Goal: Check status: Check status

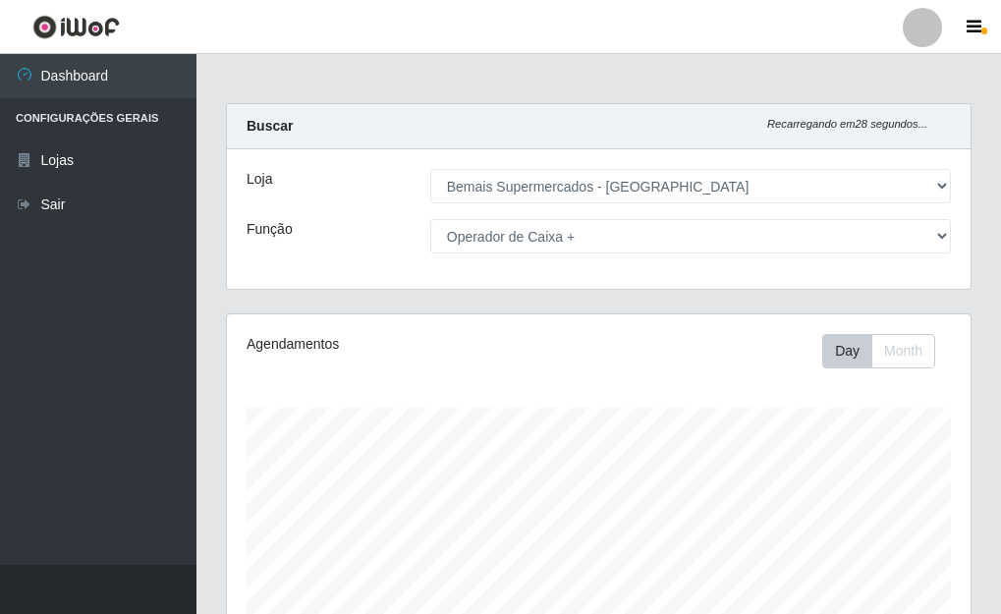
select select "249"
select select "72"
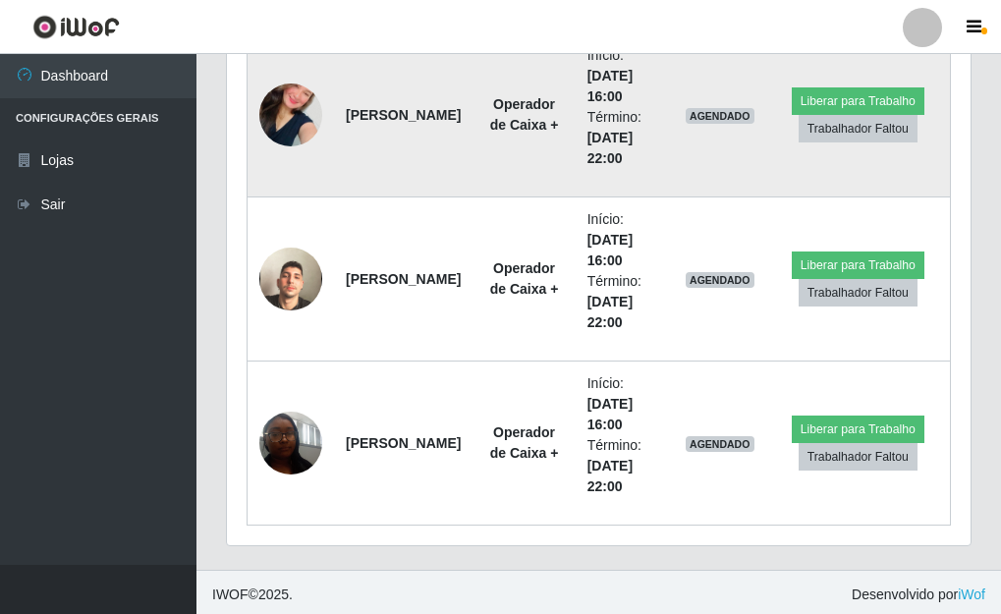
scroll to position [2146, 0]
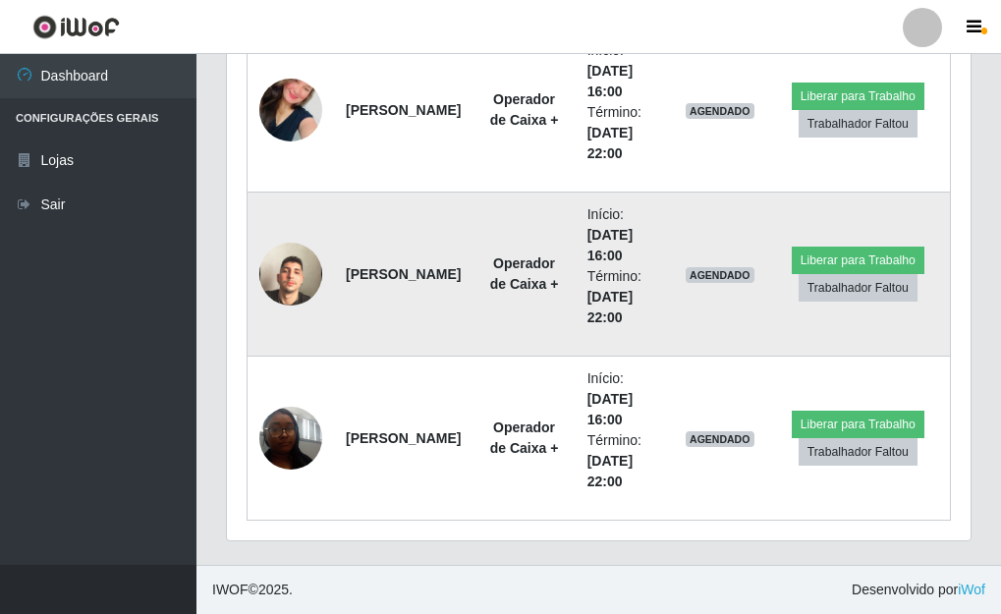
click at [288, 267] on img at bounding box center [290, 274] width 63 height 112
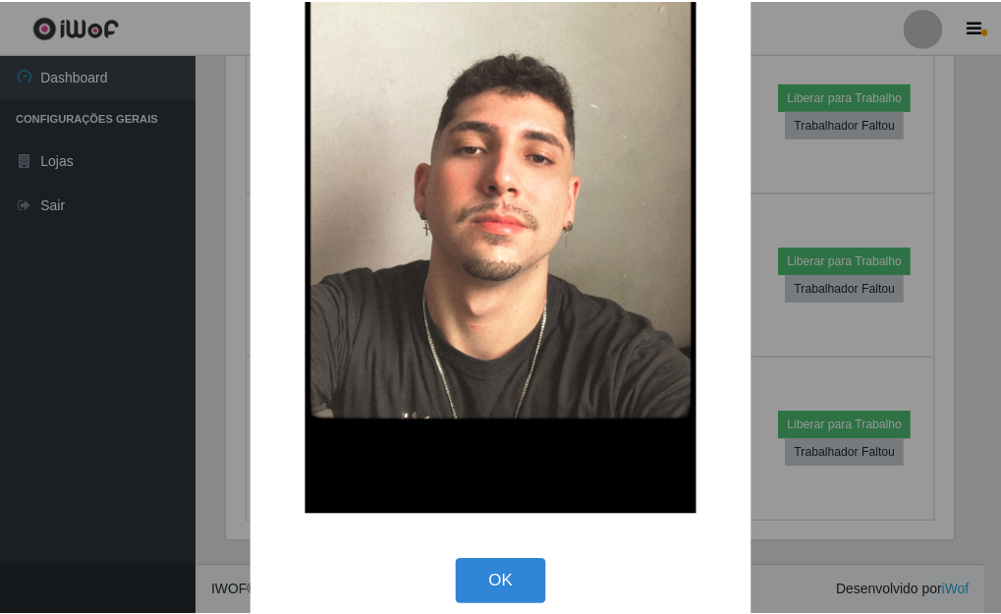
scroll to position [256, 0]
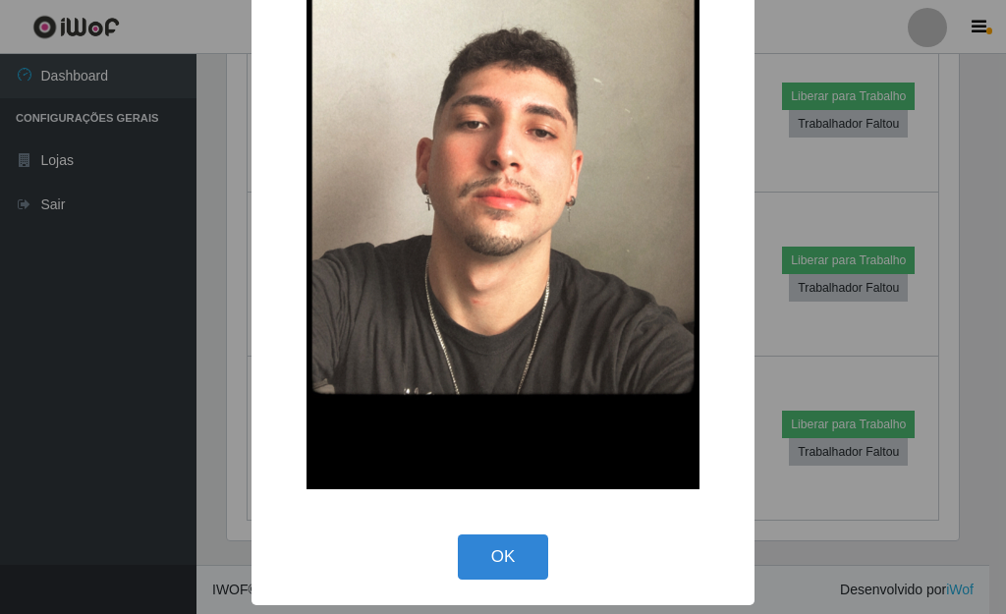
click at [957, 228] on div "× OK Cancel" at bounding box center [503, 307] width 1006 height 614
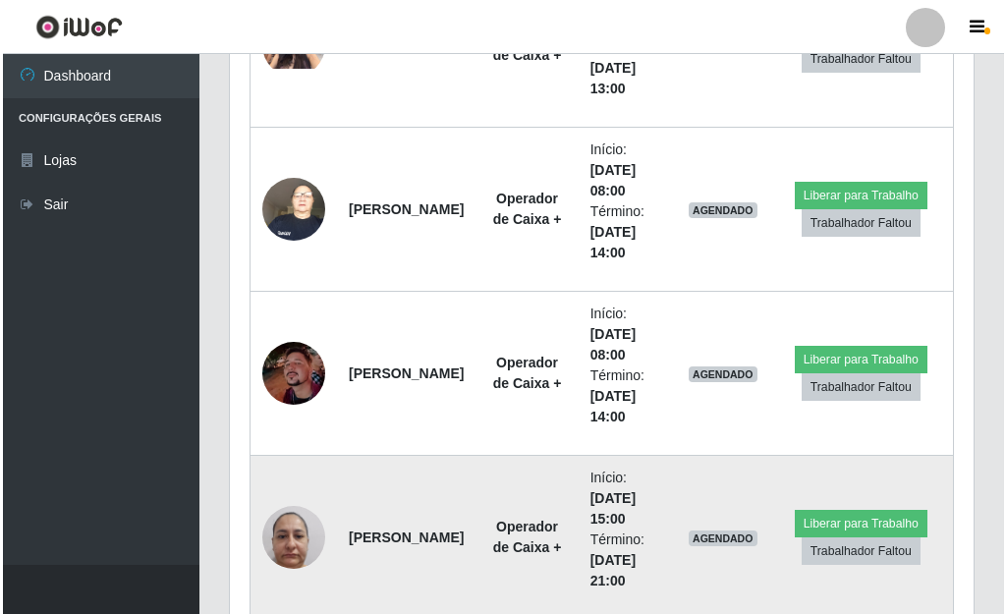
scroll to position [1163, 0]
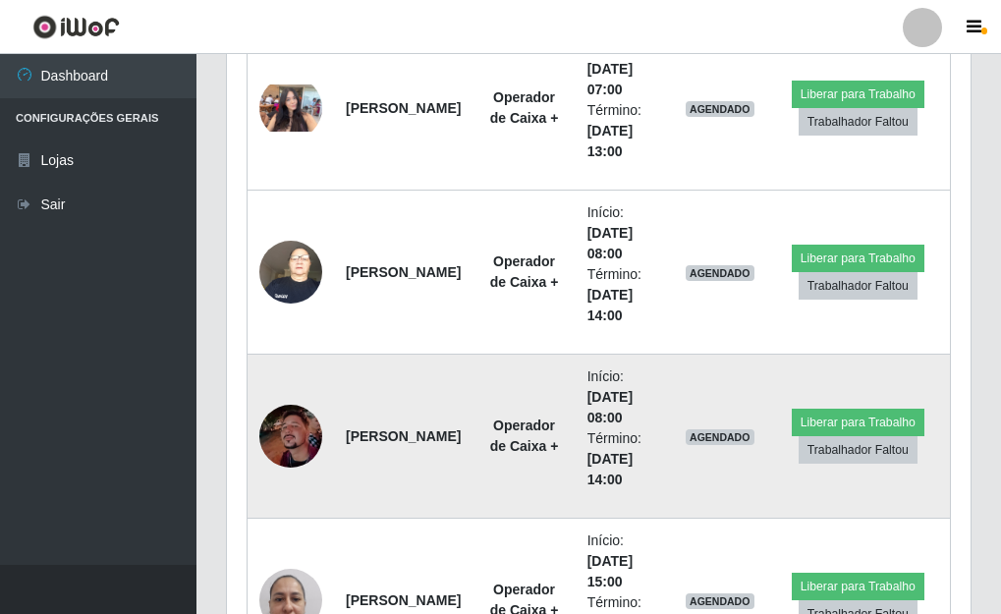
click at [281, 419] on img at bounding box center [290, 436] width 63 height 63
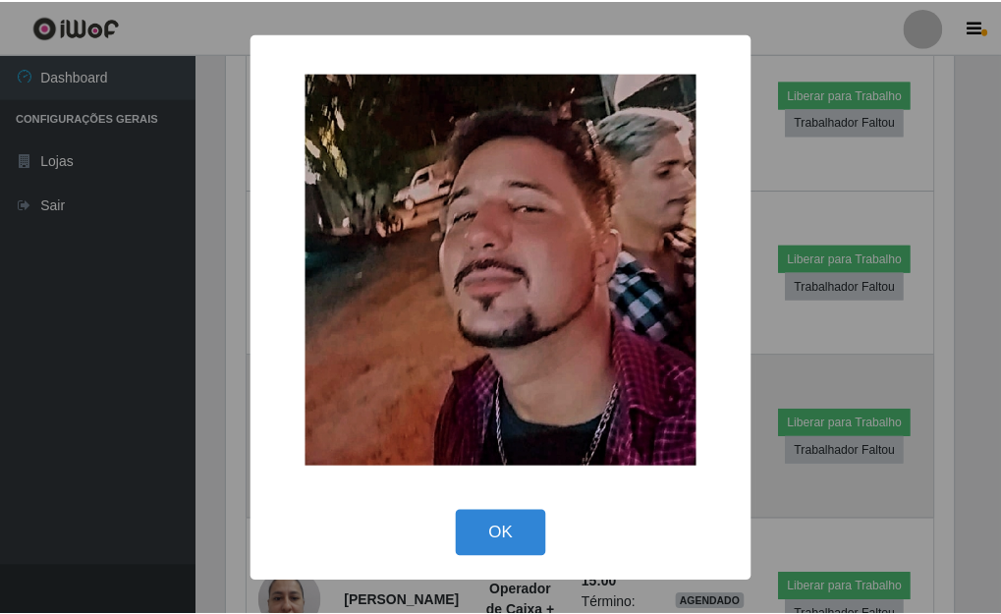
scroll to position [408, 732]
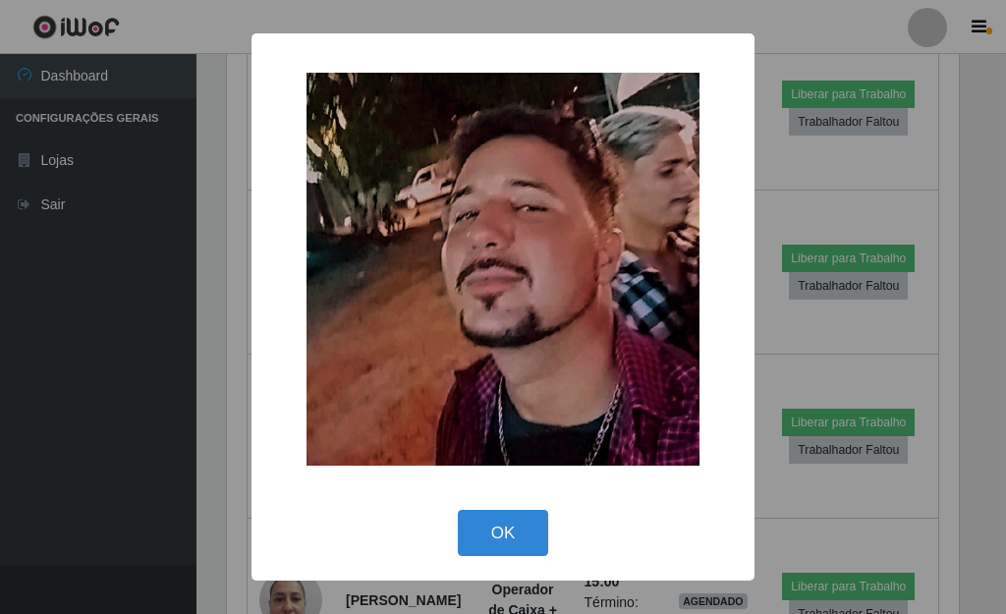
click at [813, 352] on div "× OK Cancel" at bounding box center [503, 307] width 1006 height 614
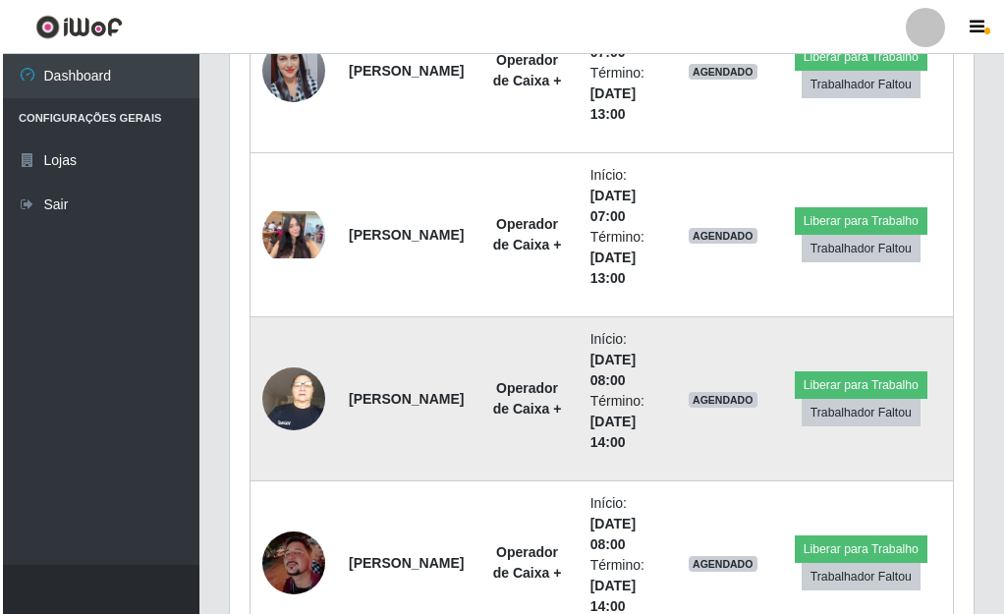
scroll to position [1065, 0]
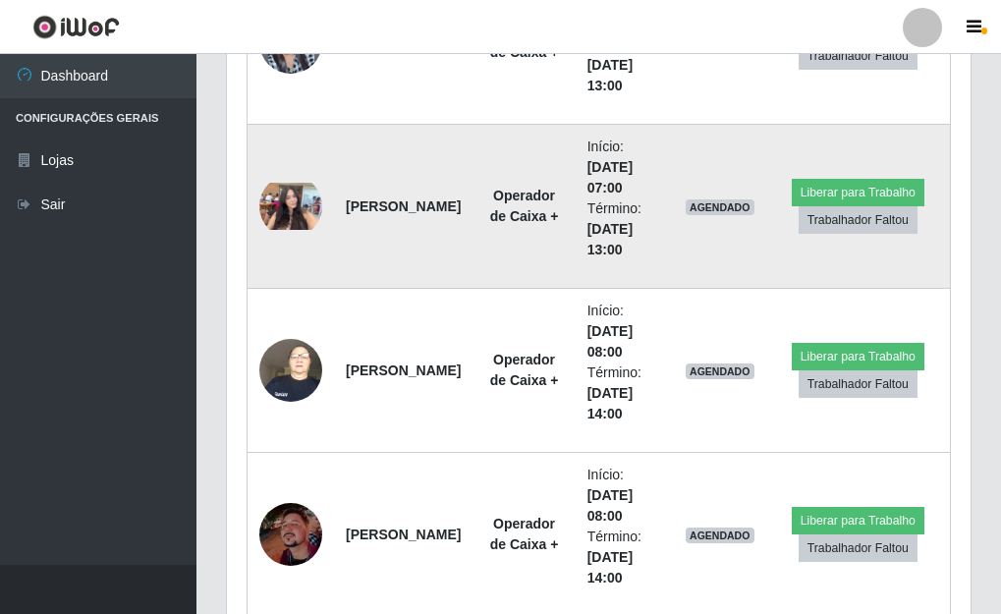
click at [288, 210] on img at bounding box center [290, 206] width 63 height 47
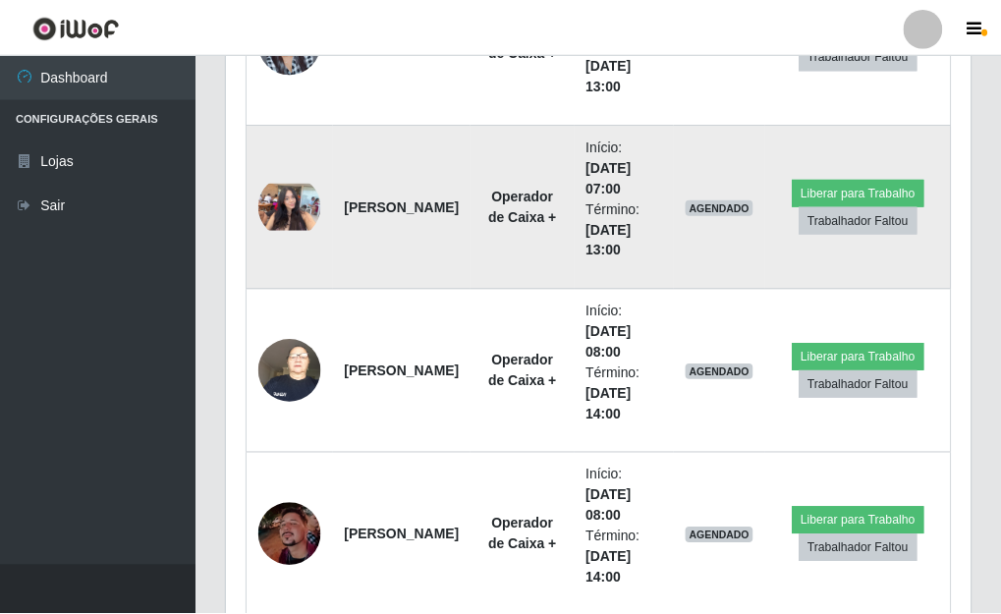
scroll to position [408, 732]
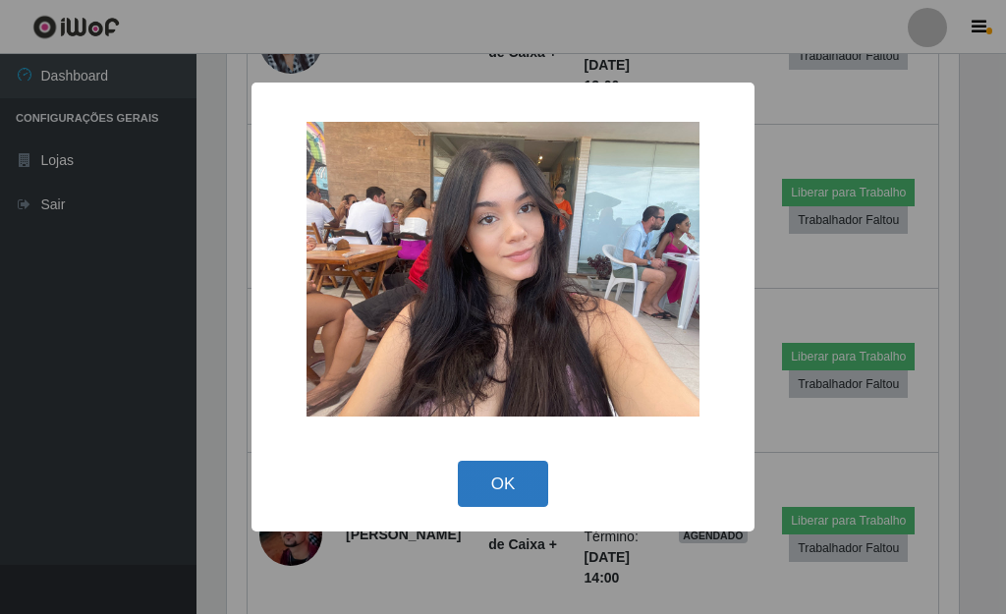
click at [524, 479] on button "OK" at bounding box center [503, 484] width 91 height 46
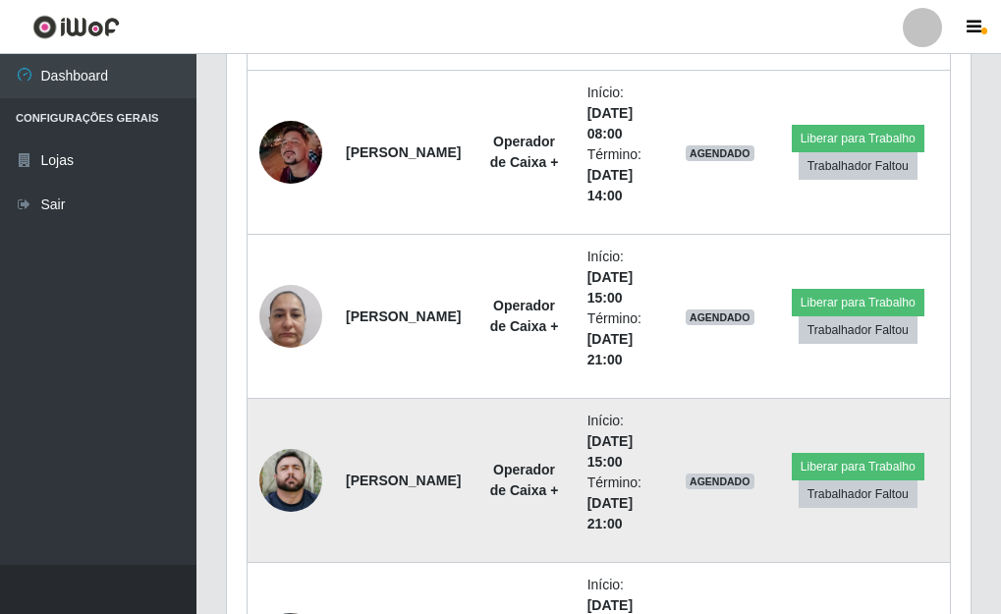
scroll to position [1556, 0]
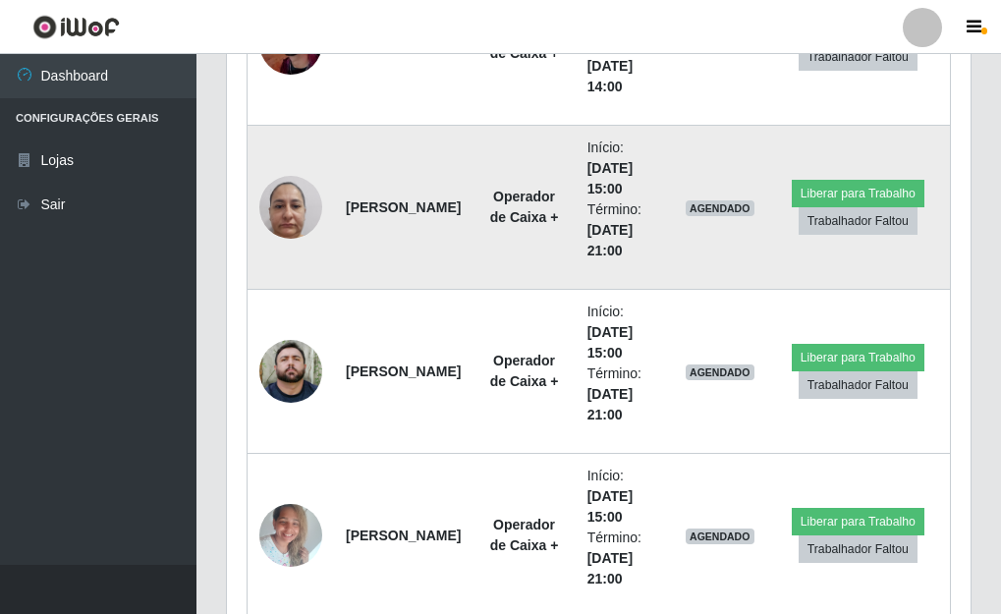
click at [285, 215] on img at bounding box center [290, 207] width 63 height 84
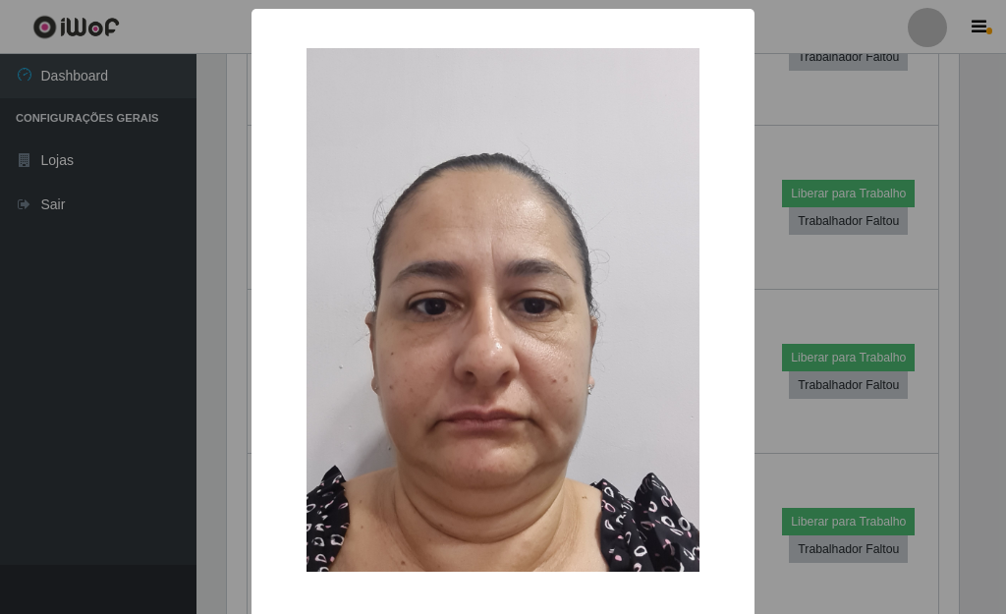
click at [897, 311] on div "× OK Cancel" at bounding box center [503, 307] width 1006 height 614
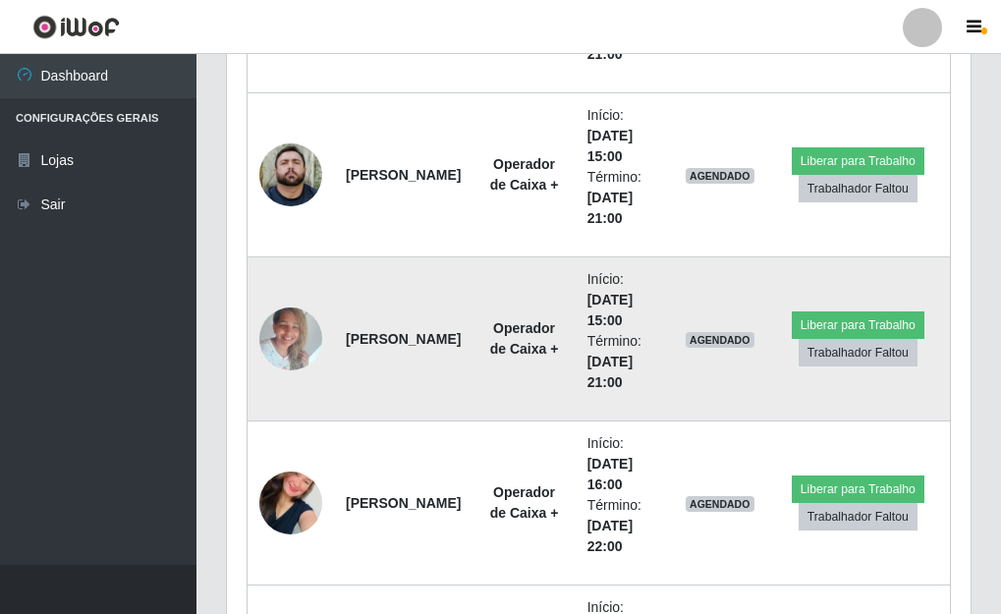
scroll to position [1851, 0]
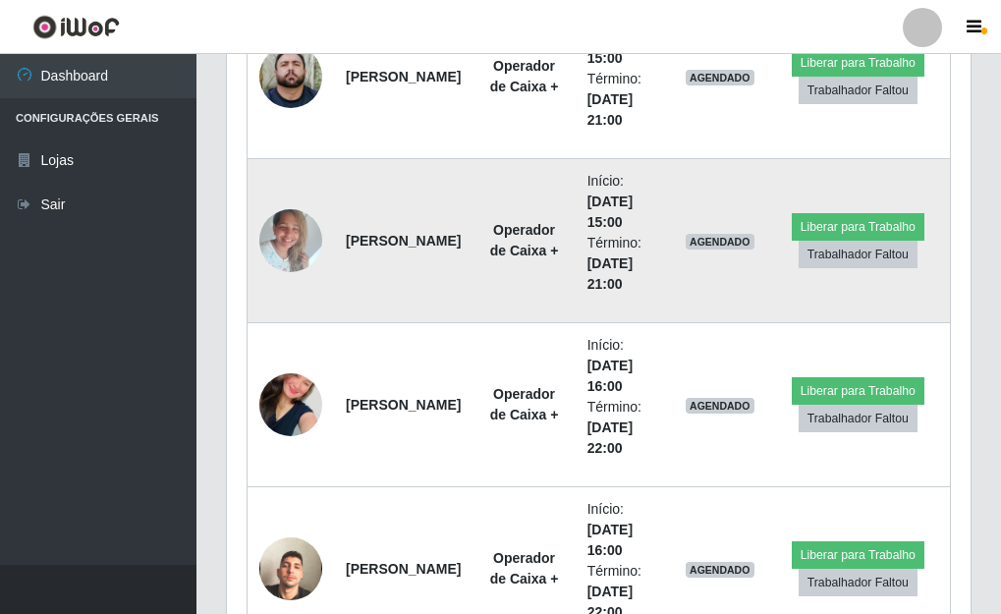
click at [283, 245] on img at bounding box center [290, 240] width 63 height 84
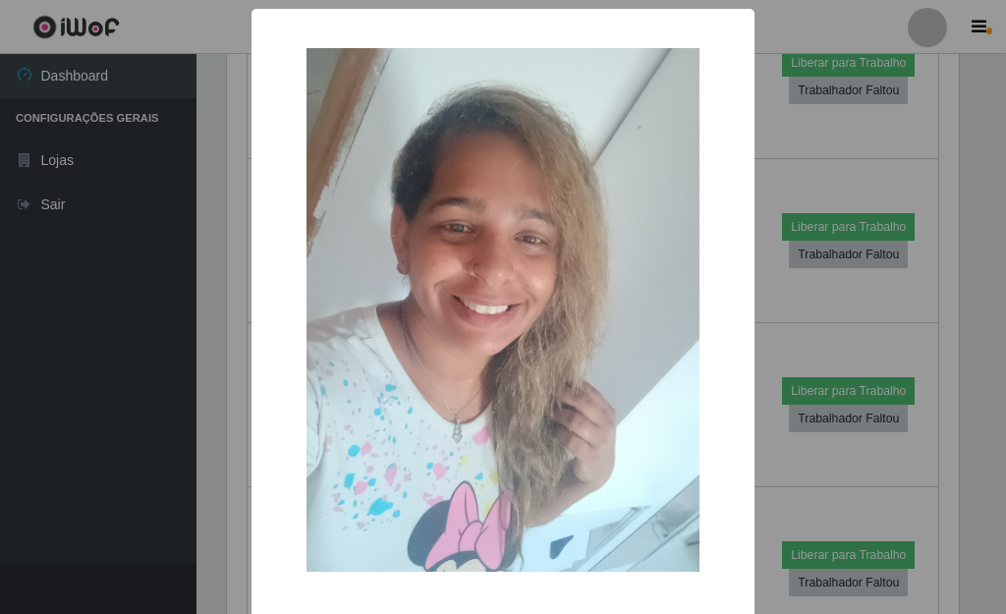
click at [878, 288] on div "× OK Cancel" at bounding box center [503, 307] width 1006 height 614
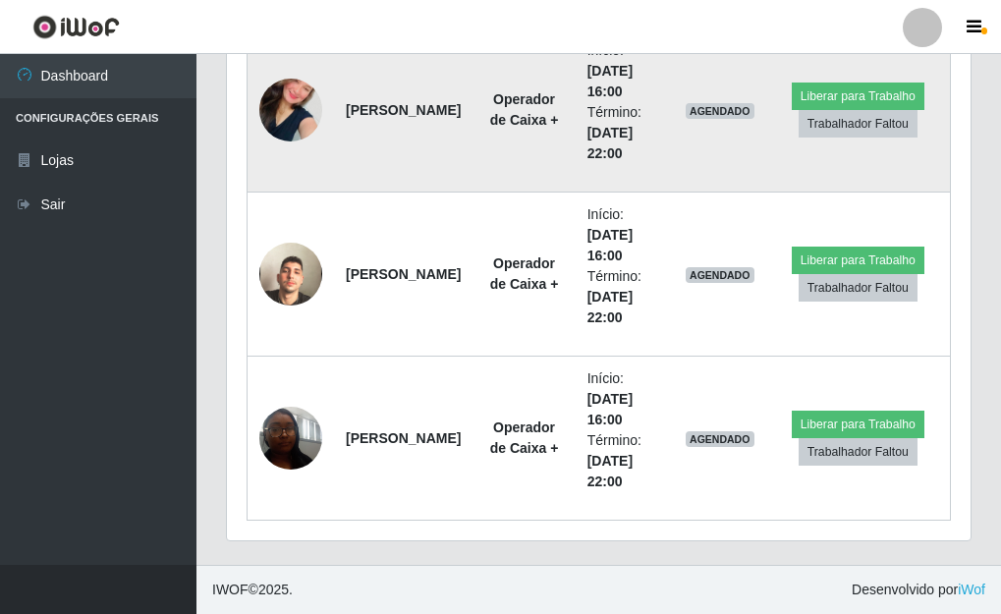
click at [297, 121] on img at bounding box center [290, 110] width 63 height 112
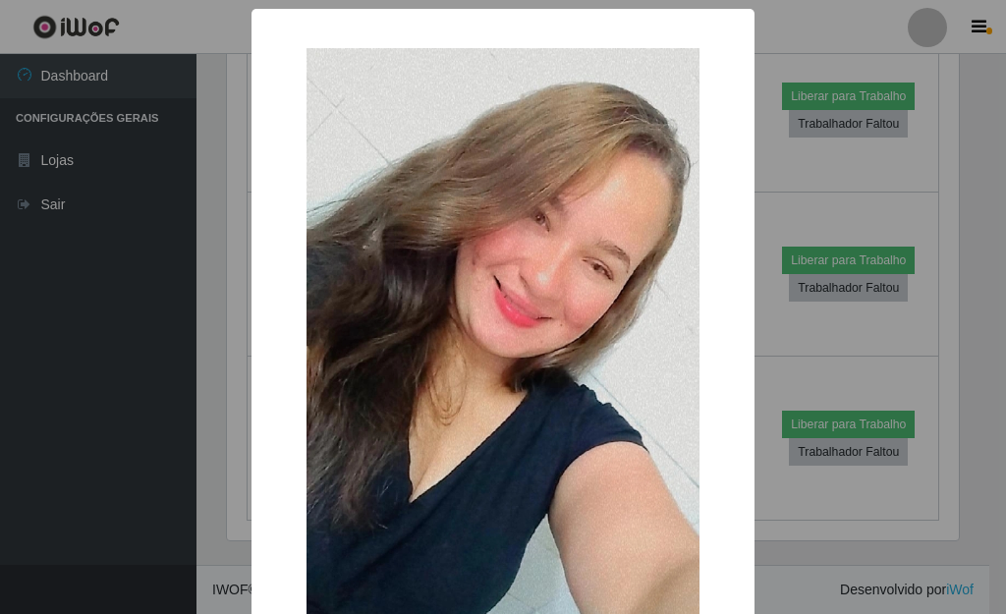
click at [819, 288] on div "× OK Cancel" at bounding box center [503, 307] width 1006 height 614
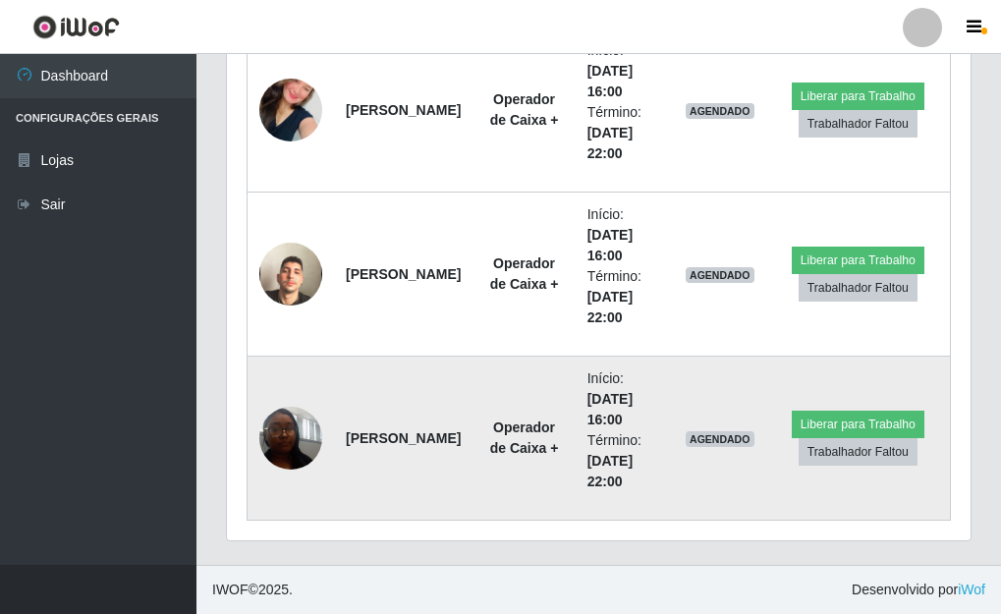
click at [304, 416] on img at bounding box center [290, 438] width 63 height 84
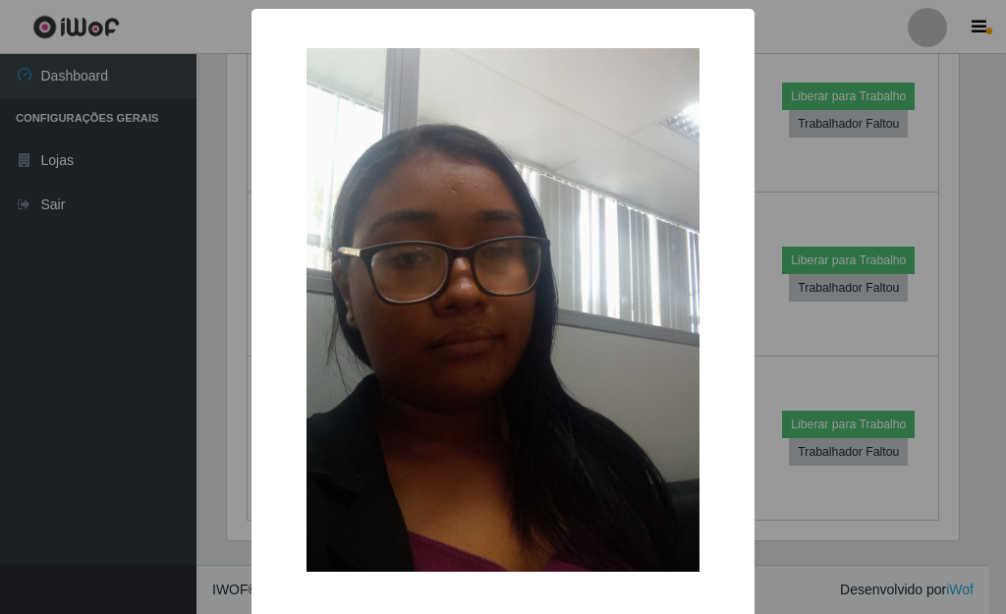
click at [829, 316] on div "× OK Cancel" at bounding box center [503, 307] width 1006 height 614
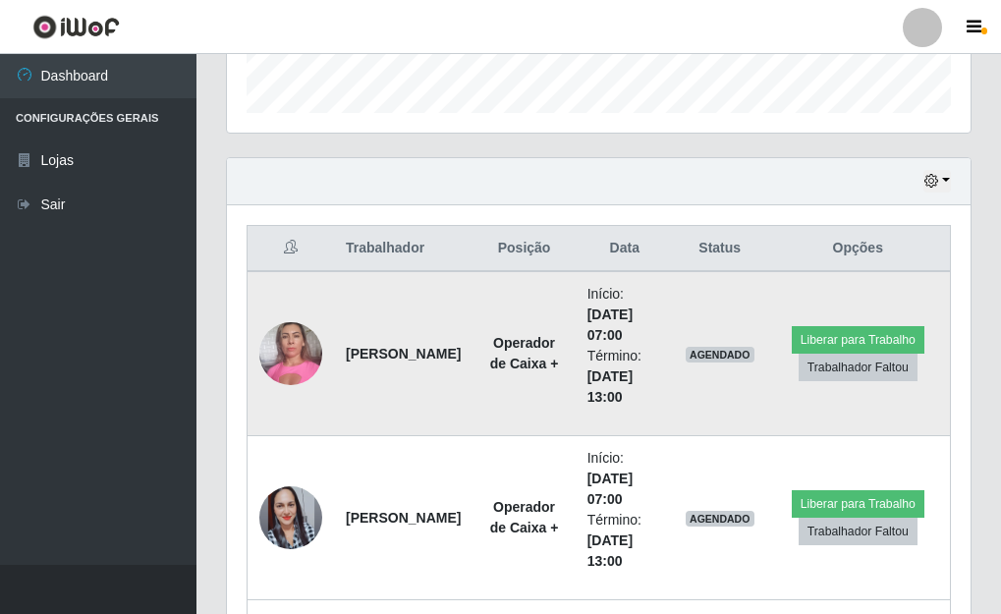
click at [311, 344] on img at bounding box center [290, 353] width 63 height 84
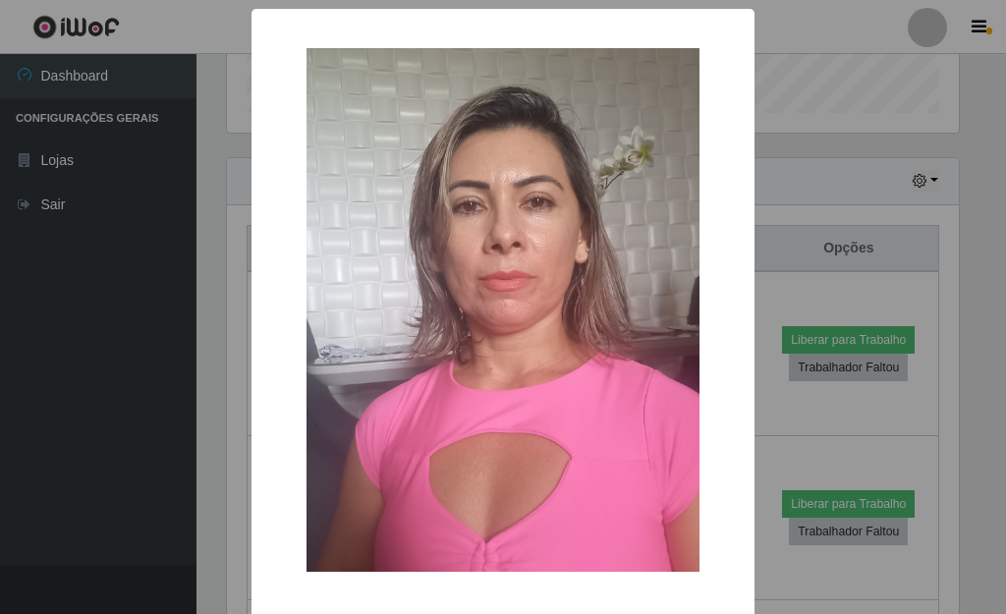
click at [880, 349] on div "× OK Cancel" at bounding box center [503, 307] width 1006 height 614
